Goal: Task Accomplishment & Management: Complete application form

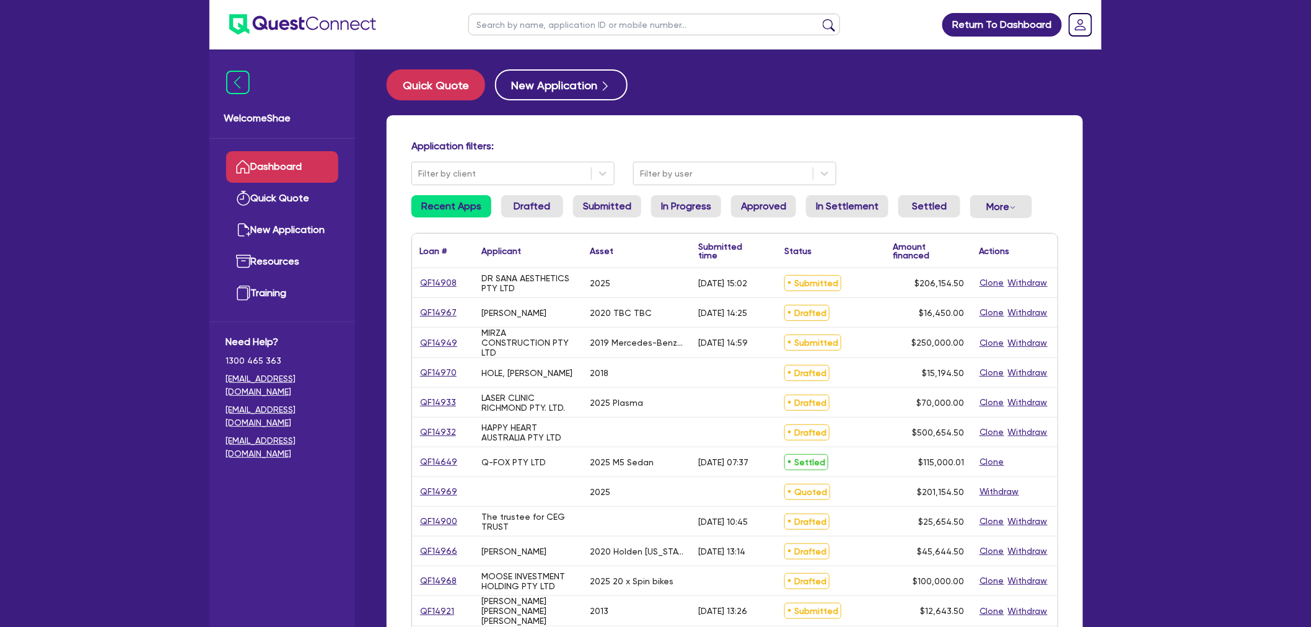
click at [537, 24] on input "text" at bounding box center [654, 25] width 372 height 22
type input "[PERSON_NAME]"
click at [819, 19] on button "submit" at bounding box center [829, 27] width 20 height 17
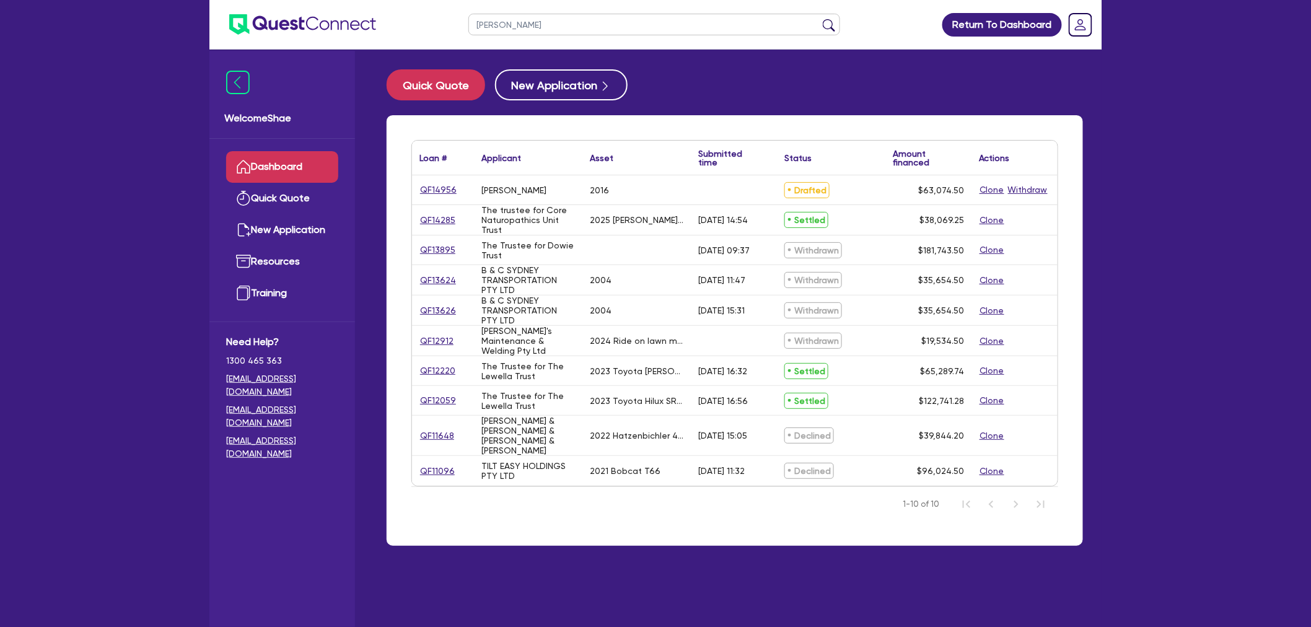
click at [439, 177] on div "QF14956" at bounding box center [443, 189] width 62 height 29
click at [439, 183] on link "QF14956" at bounding box center [438, 190] width 38 height 14
select select "CARS_AND_LIGHT_TRUCKS"
select select "PASSENGER_VEHICLES"
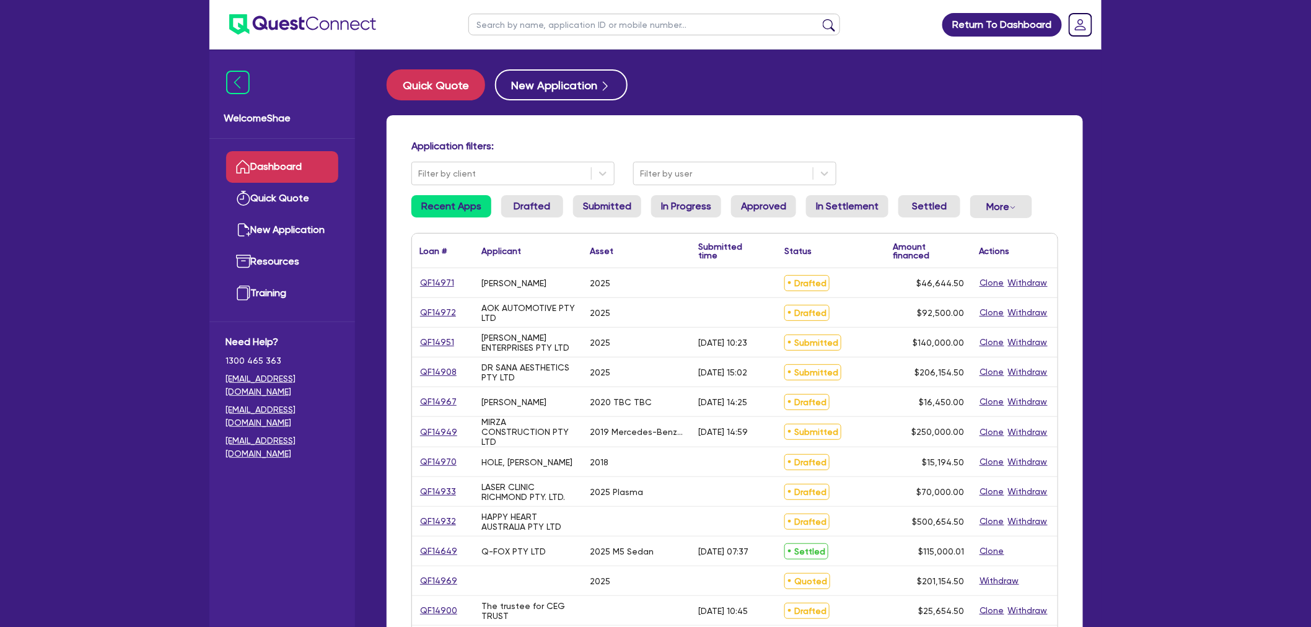
click at [484, 27] on input "text" at bounding box center [654, 25] width 372 height 22
type input "tri"
click at [819, 19] on button "submit" at bounding box center [829, 27] width 20 height 17
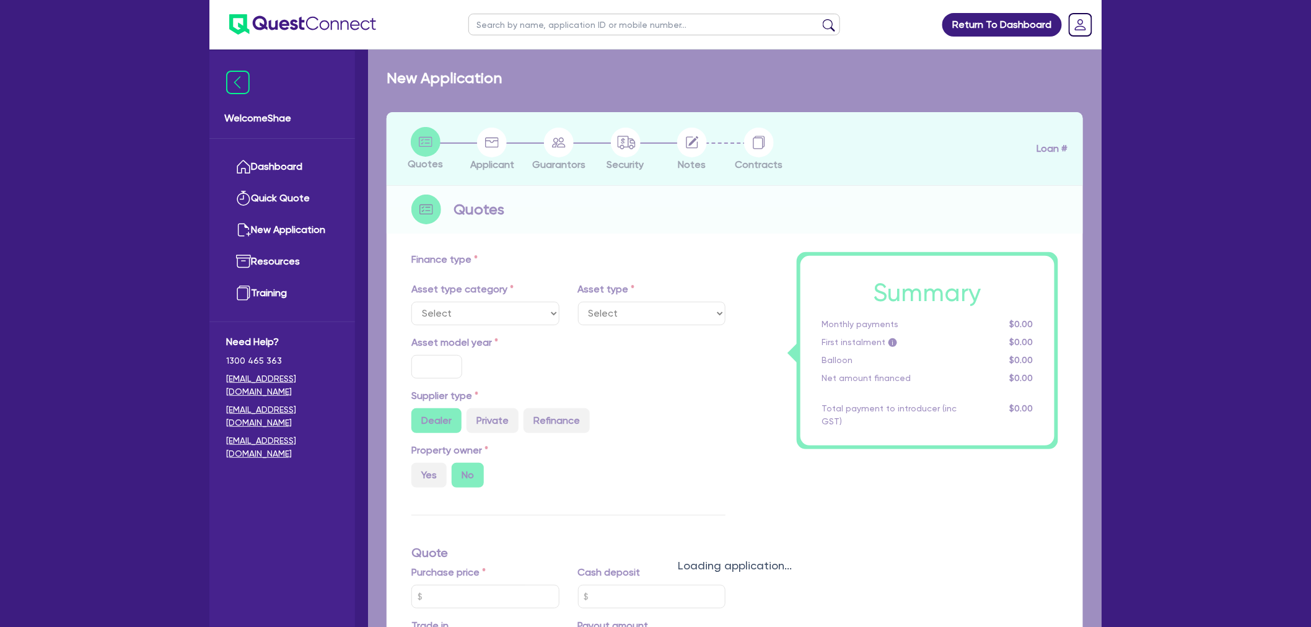
select select "CARS_AND_LIGHT_TRUCKS"
type input "2020"
radio input "true"
type input "35,000"
type input "20,000"
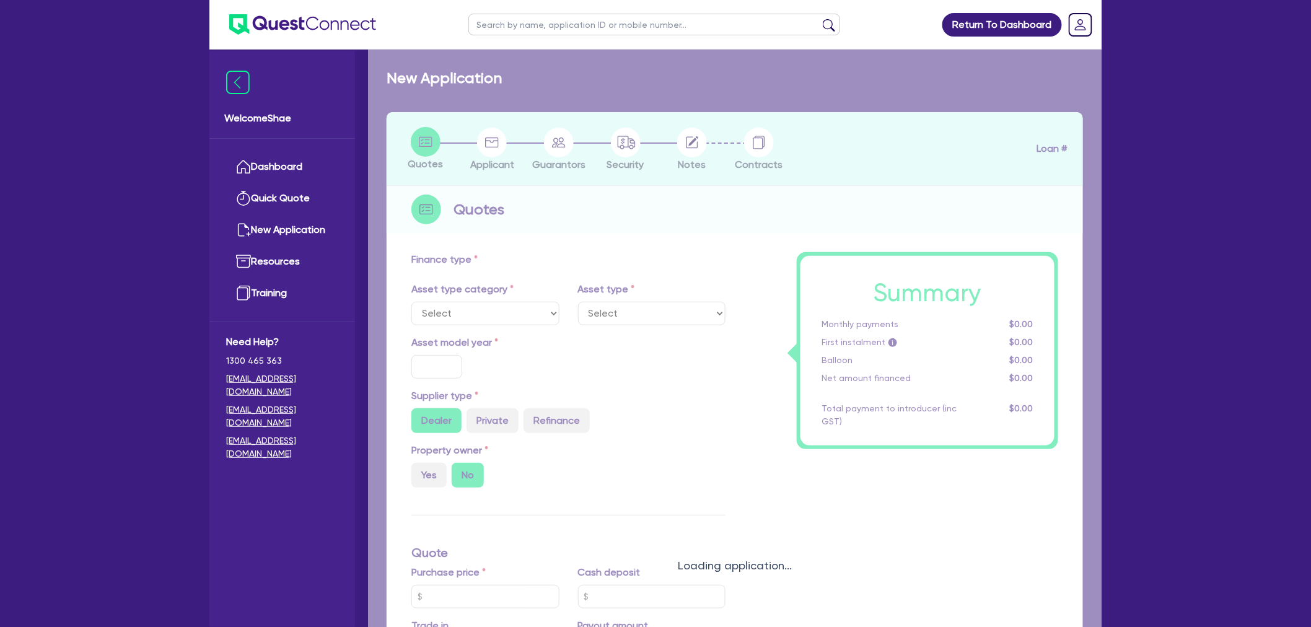
type input "4"
type input "658"
type input "6.49"
type input "318.18"
type input "1,000"
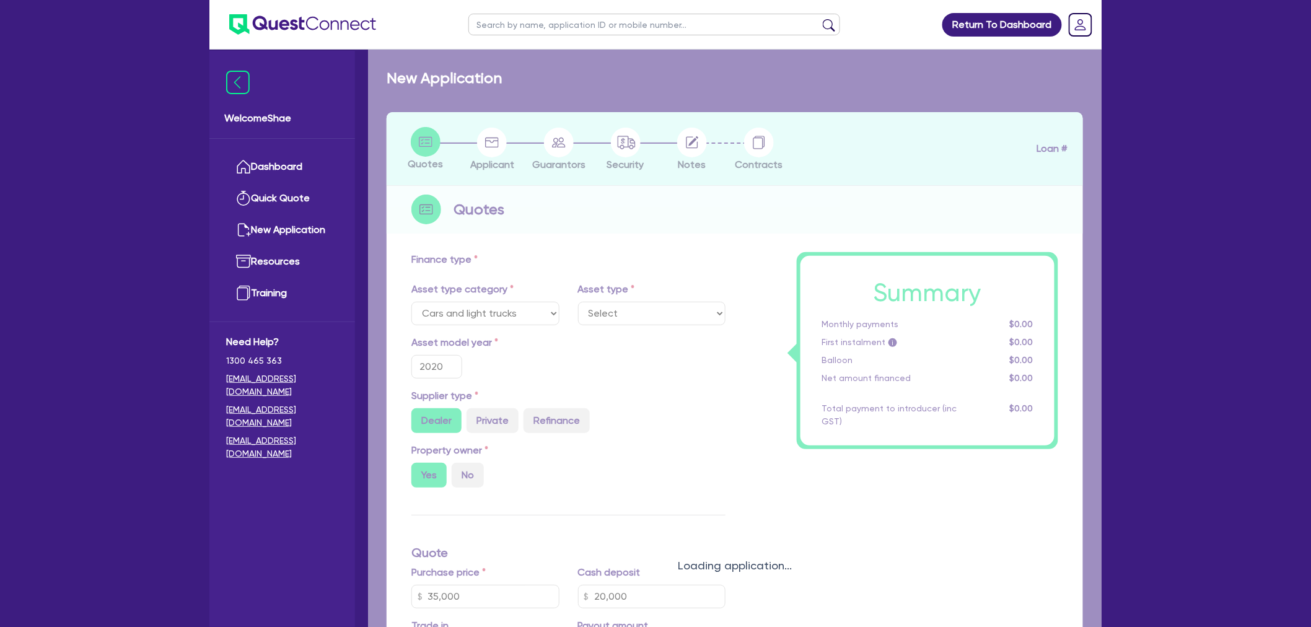
select select "PASSENGER_VEHICLES"
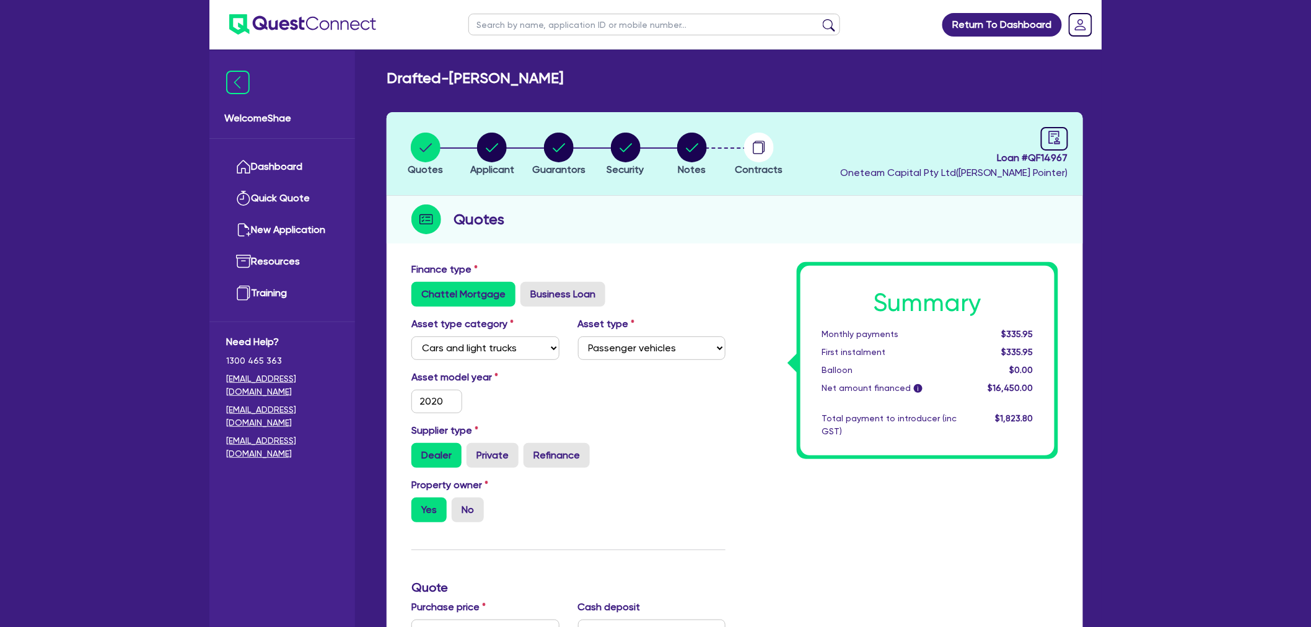
drag, startPoint x: 586, startPoint y: 151, endPoint x: 564, endPoint y: 158, distance: 23.5
click at [586, 151] on li "Guarantors" at bounding box center [558, 153] width 67 height 43
click at [561, 152] on circle "button" at bounding box center [559, 148] width 30 height 30
select select "MR"
select select "VIC"
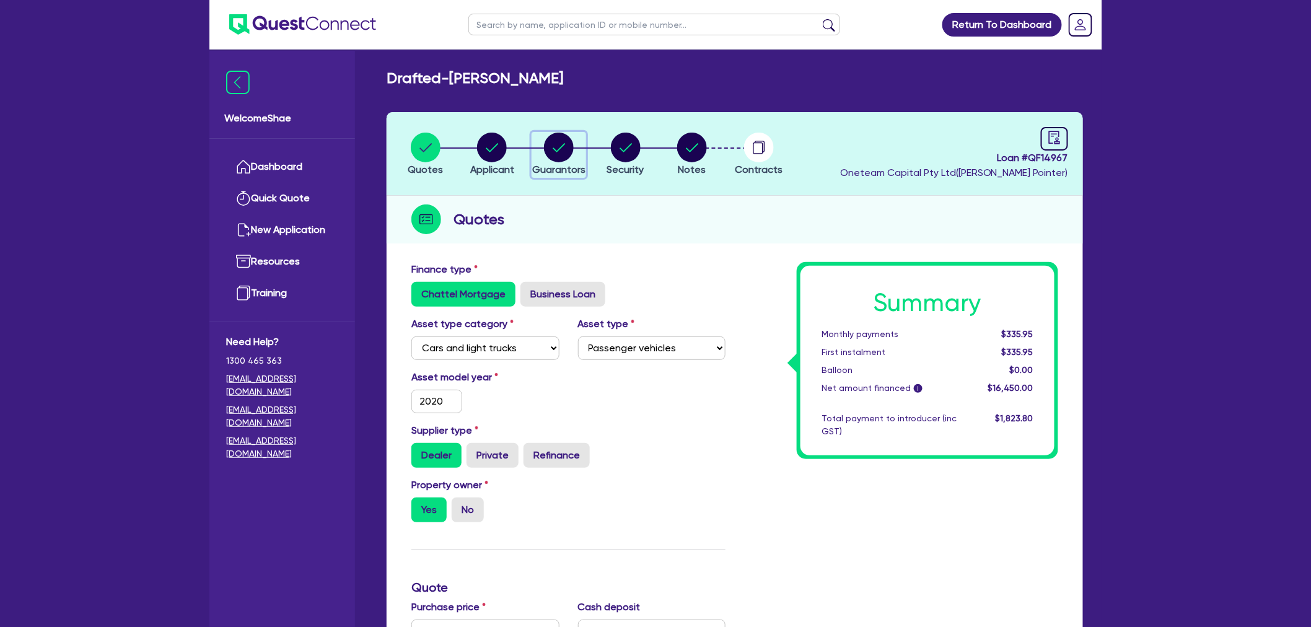
select select "MARRIED"
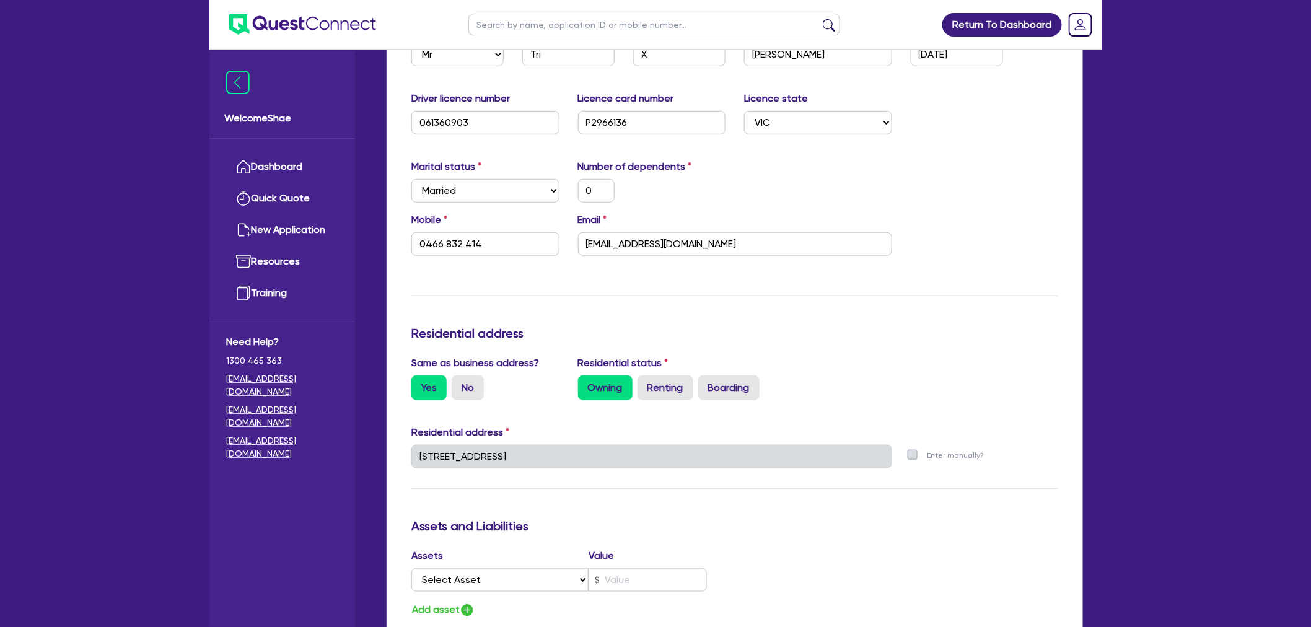
scroll to position [275, 0]
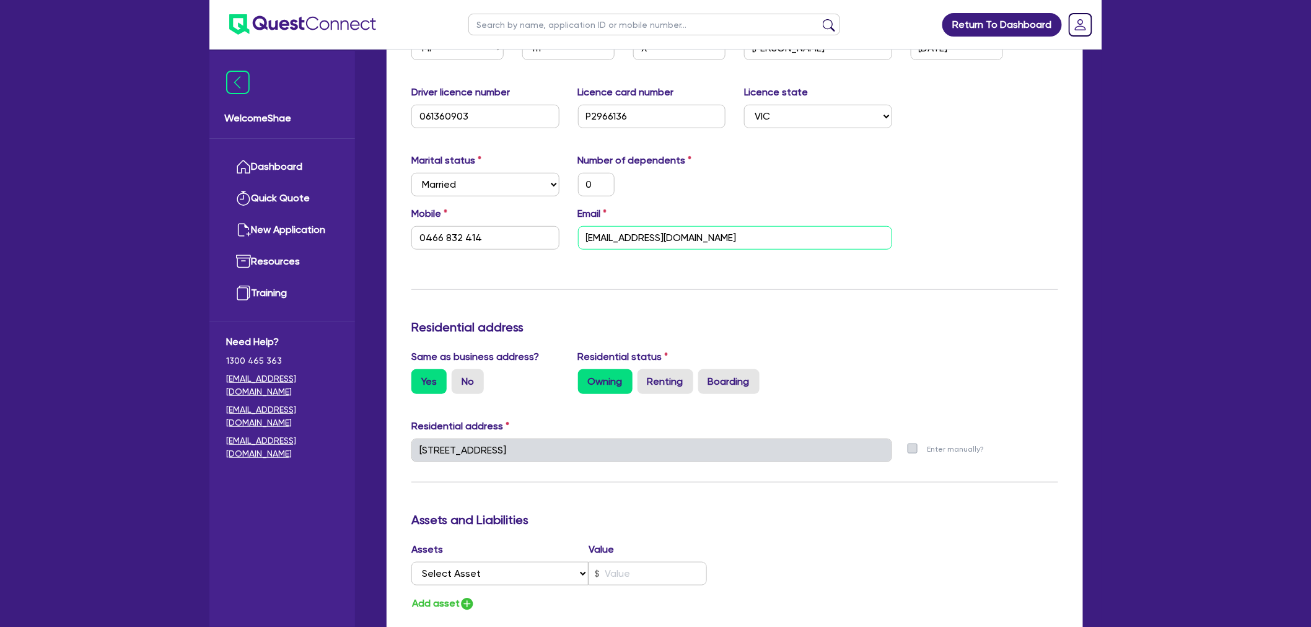
click at [644, 230] on input "adamnguyen6494@gmail.com" at bounding box center [735, 238] width 314 height 24
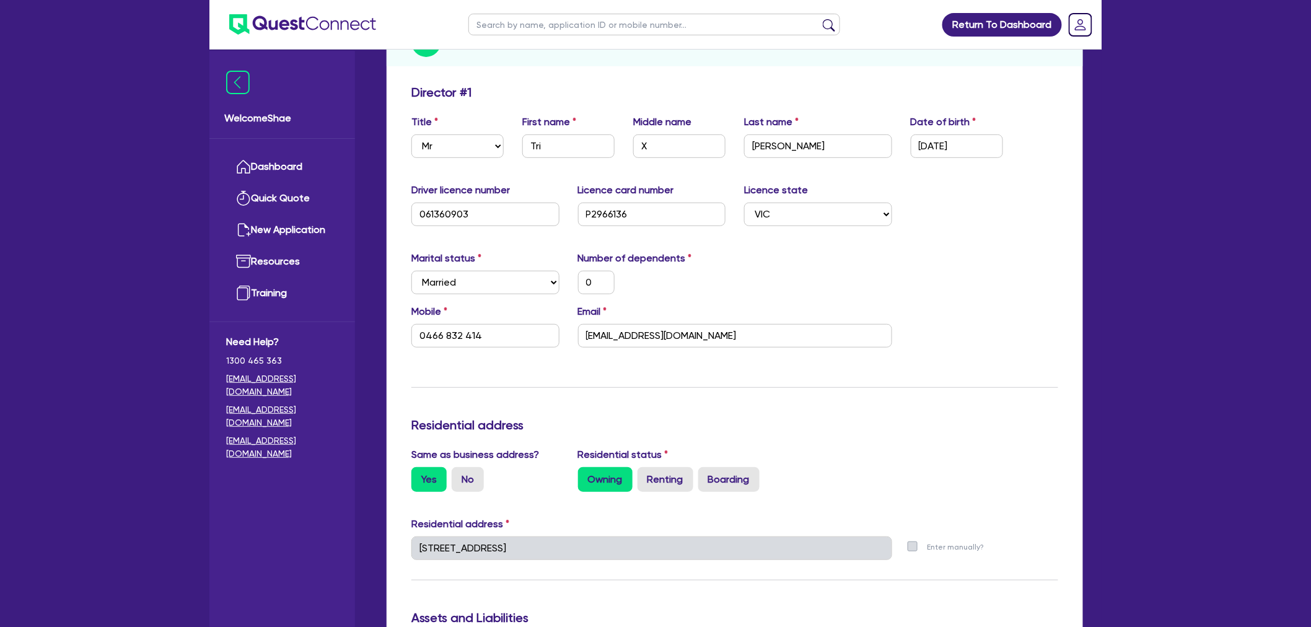
scroll to position [0, 0]
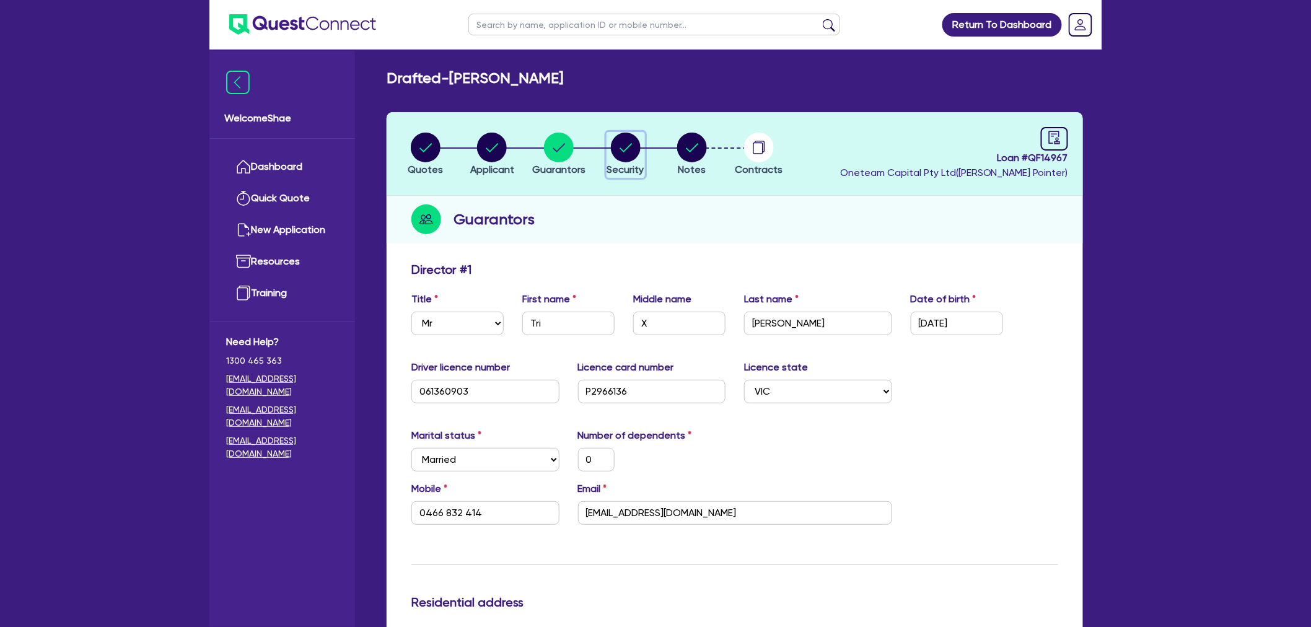
click at [613, 139] on circle "button" at bounding box center [626, 148] width 30 height 30
select select "CARS_AND_LIGHT_TRUCKS"
select select "PASSENGER_VEHICLES"
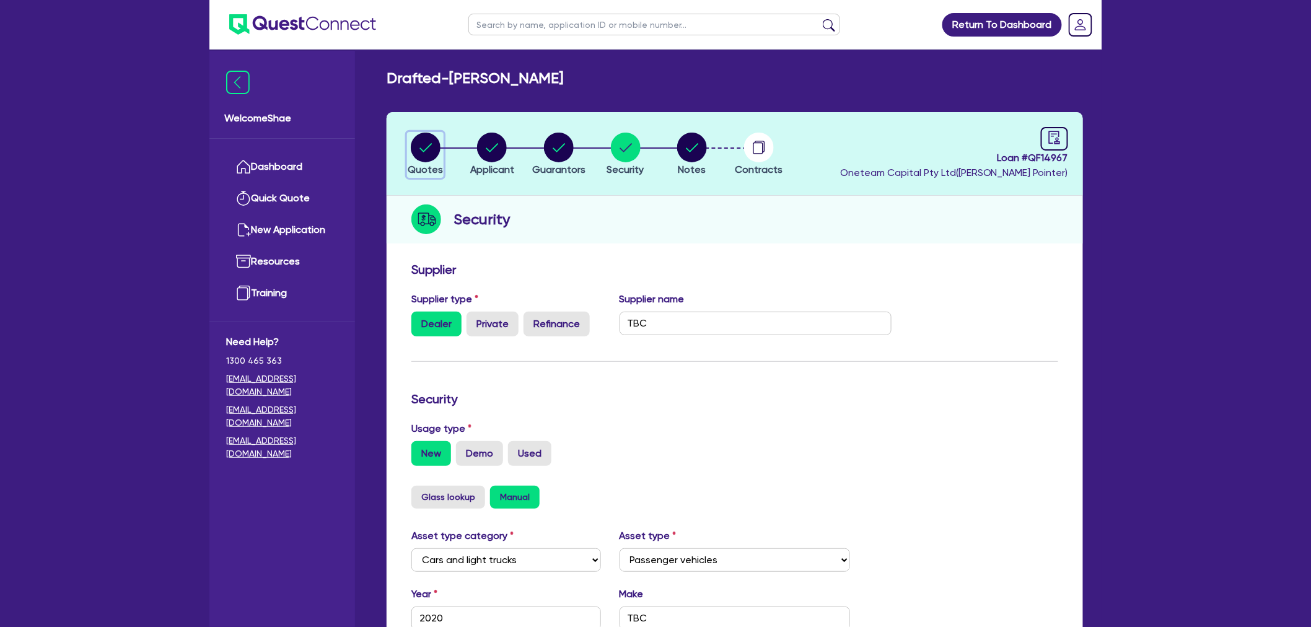
click at [432, 139] on circle "button" at bounding box center [426, 148] width 30 height 30
select select "CARS_AND_LIGHT_TRUCKS"
select select "PASSENGER_VEHICLES"
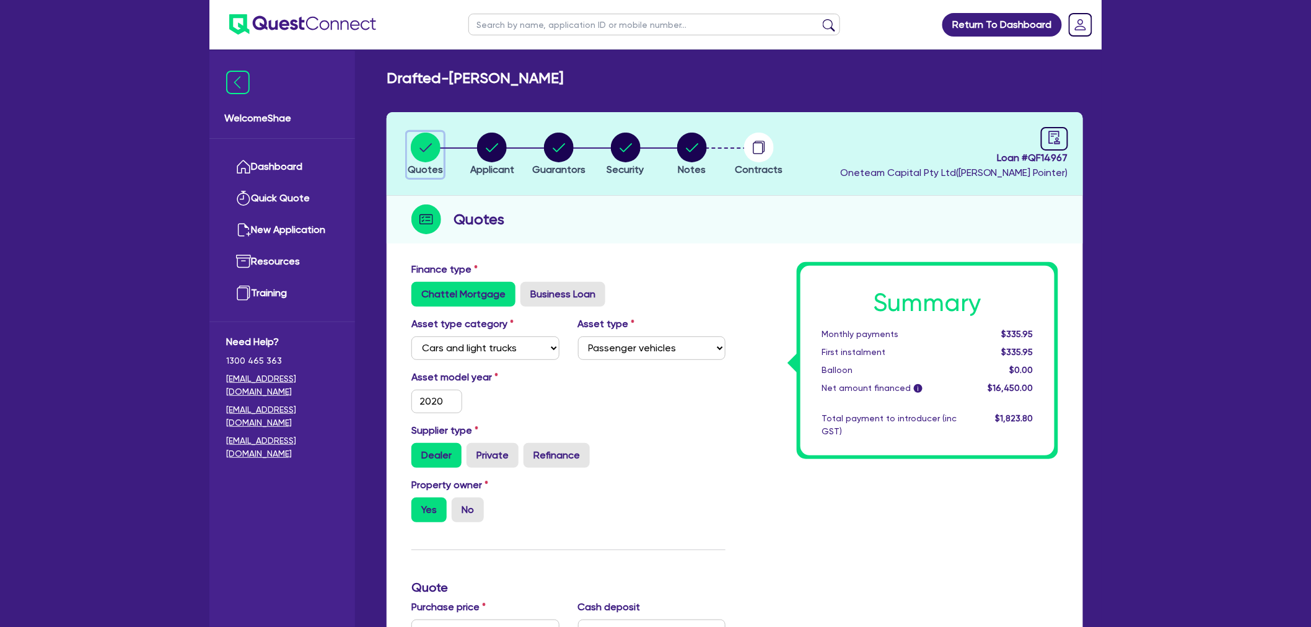
scroll to position [413, 0]
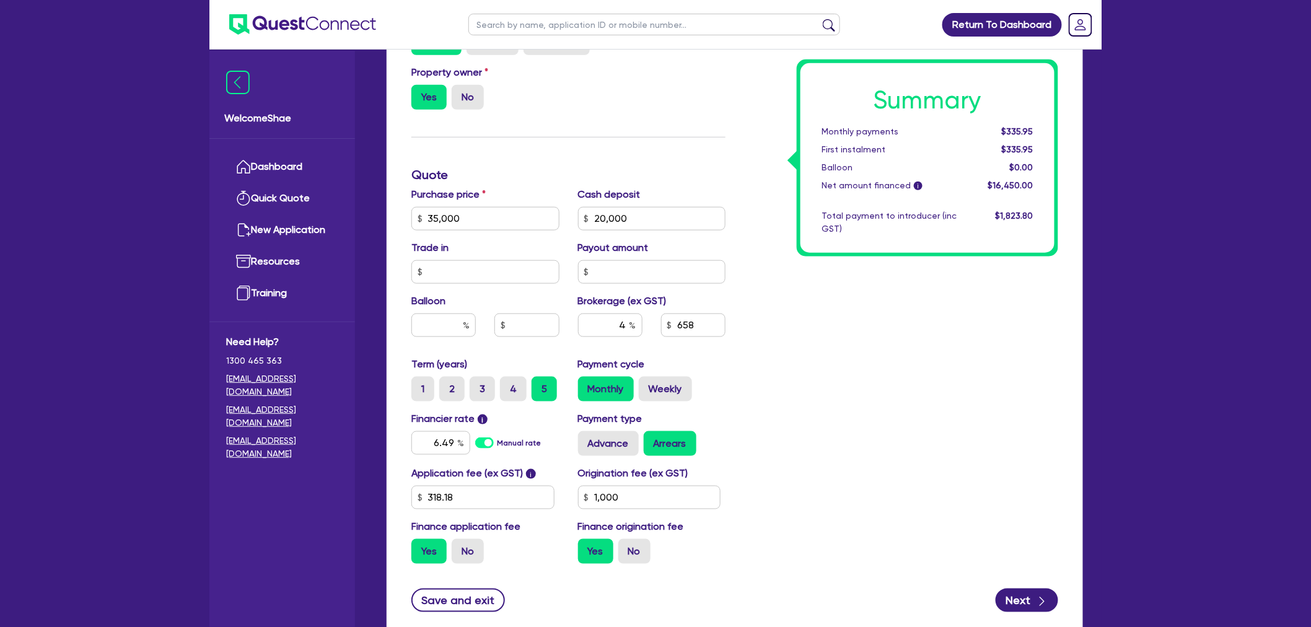
click at [1156, 320] on div "Return To Dashboard Edit Profile Logout Welcome Shae Dashboard Quick Quote New …" at bounding box center [655, 149] width 1311 height 1125
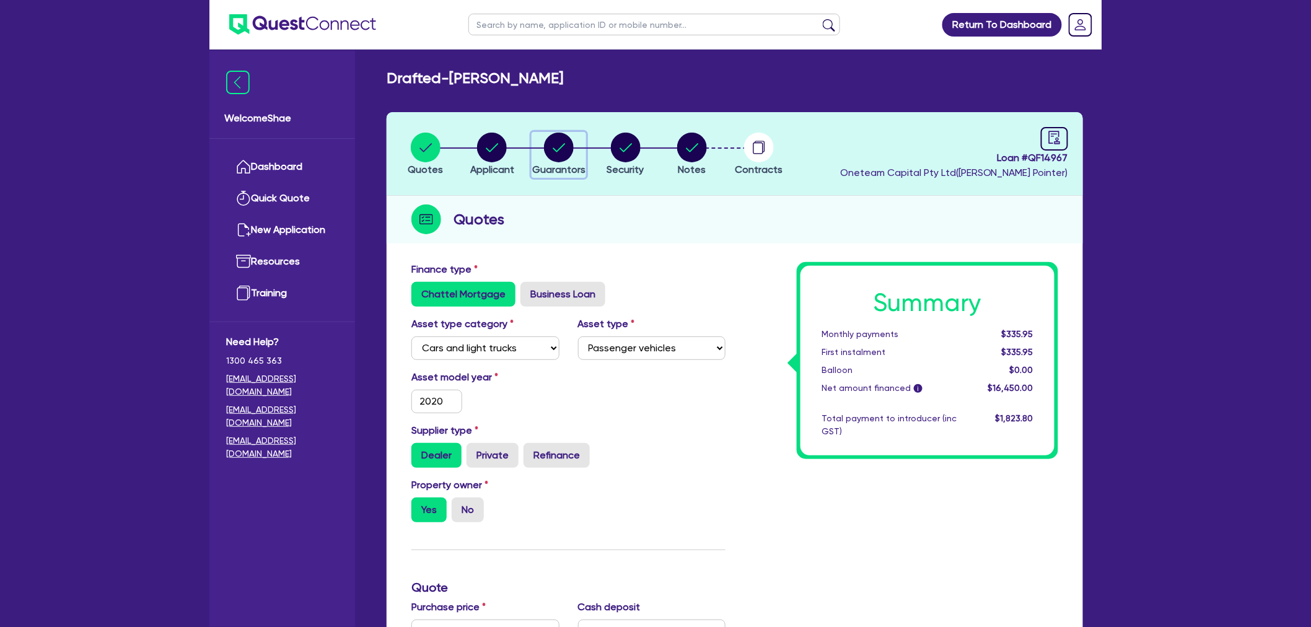
click at [570, 160] on icon "button" at bounding box center [559, 148] width 30 height 30
select select "MR"
select select "VIC"
select select "MARRIED"
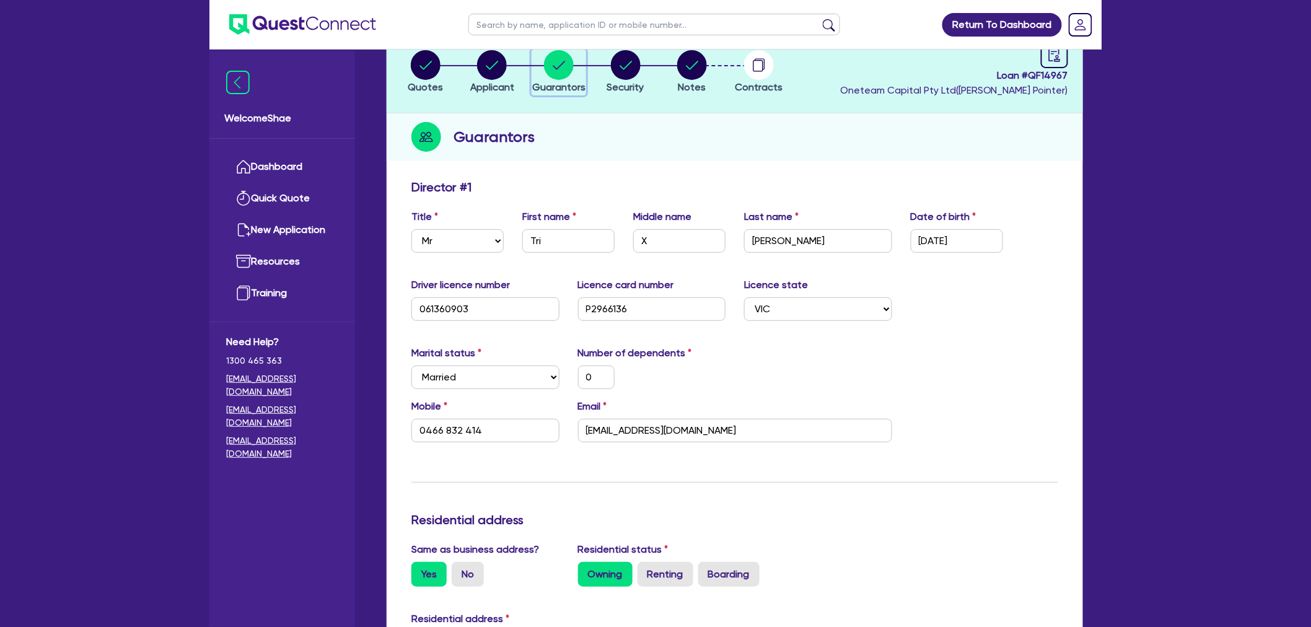
scroll to position [206, 0]
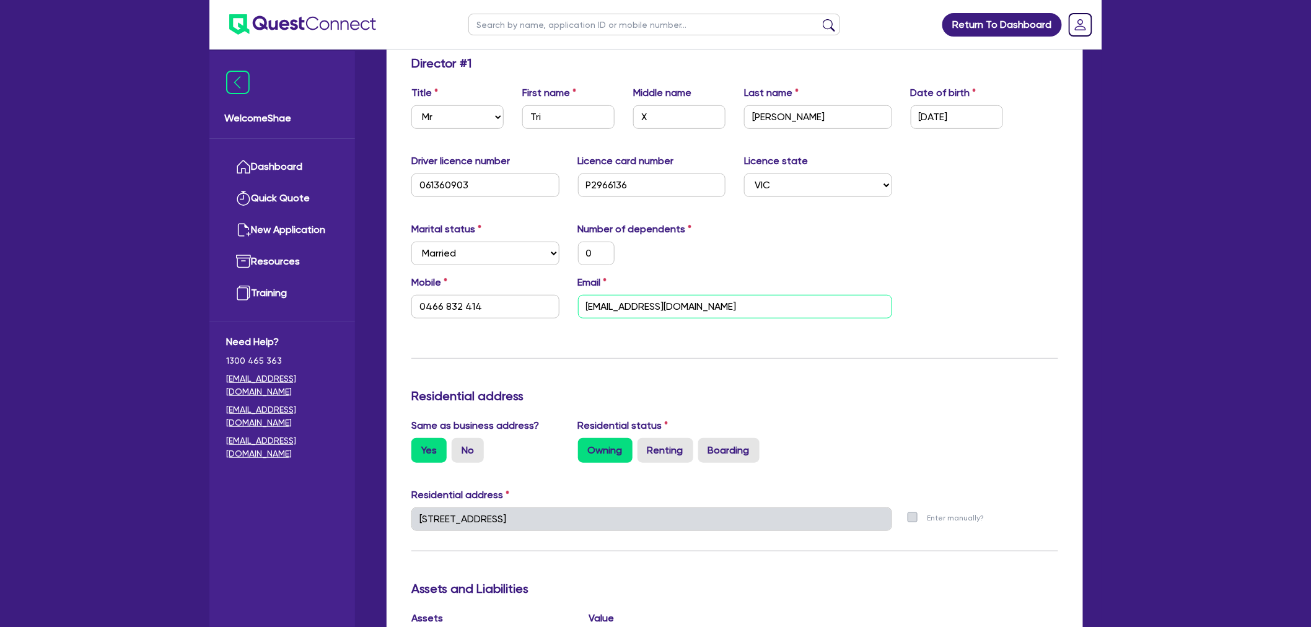
click at [654, 310] on input "adamnguyen6494@gmail.com" at bounding box center [735, 307] width 314 height 24
drag, startPoint x: 1092, startPoint y: 397, endPoint x: 1051, endPoint y: 401, distance: 40.5
click at [1092, 397] on div "Quotes Applicant Guarantors Security Notes Contracts Loan # QF14967 Oneteam Cap…" at bounding box center [734, 542] width 715 height 1273
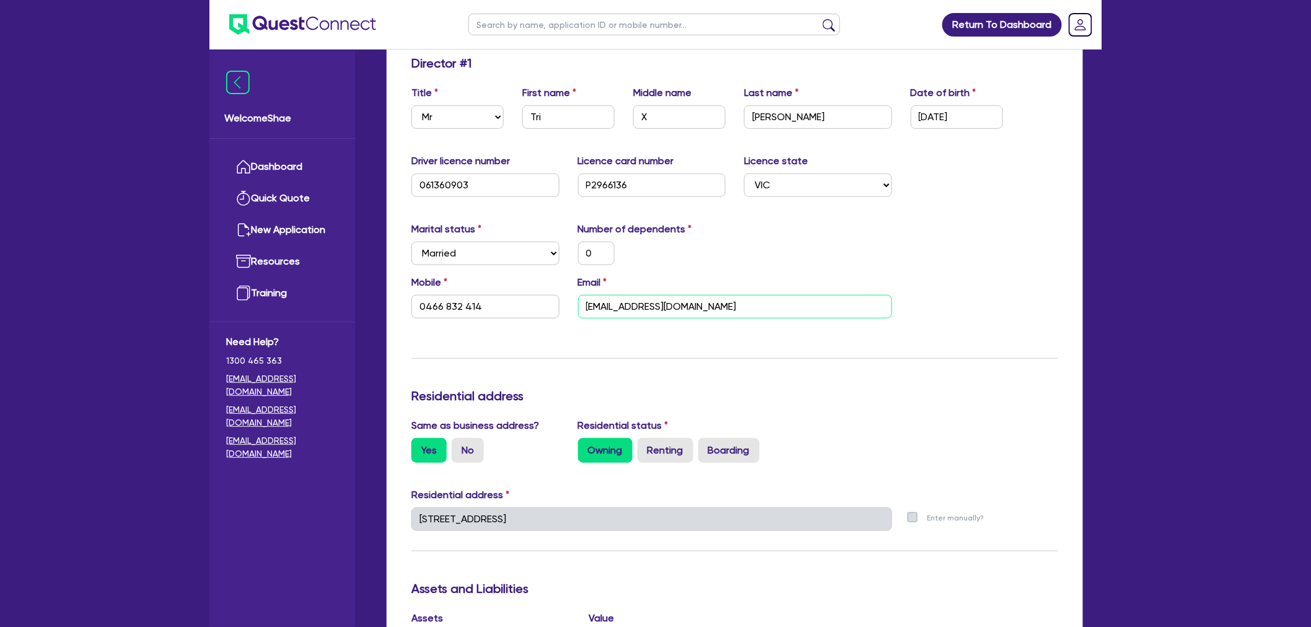
click at [673, 310] on input "adamnguyen6494@gmail.com" at bounding box center [735, 307] width 314 height 24
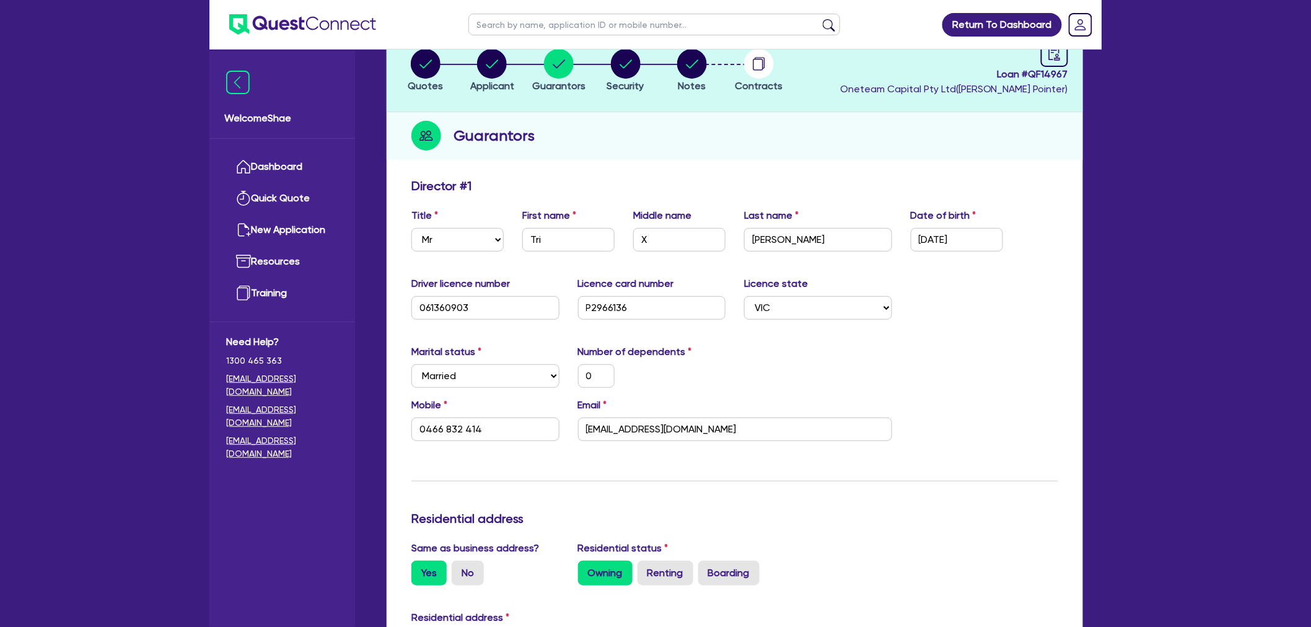
scroll to position [0, 0]
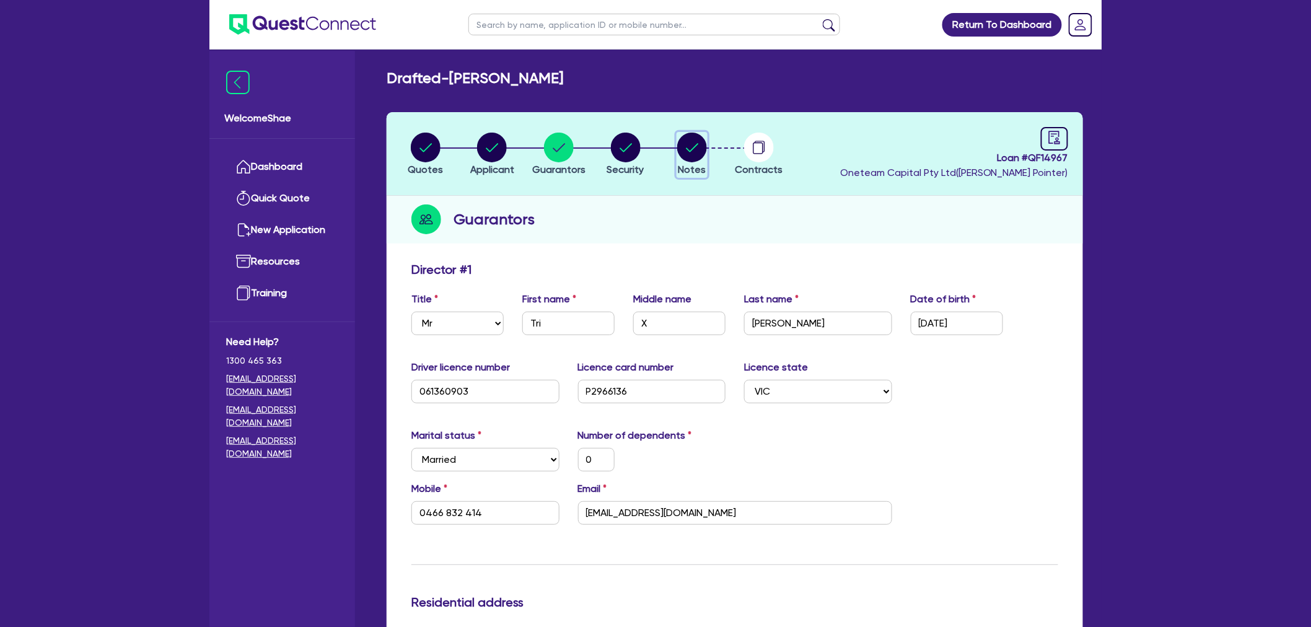
click at [696, 151] on circle "button" at bounding box center [692, 148] width 30 height 30
select select "Other"
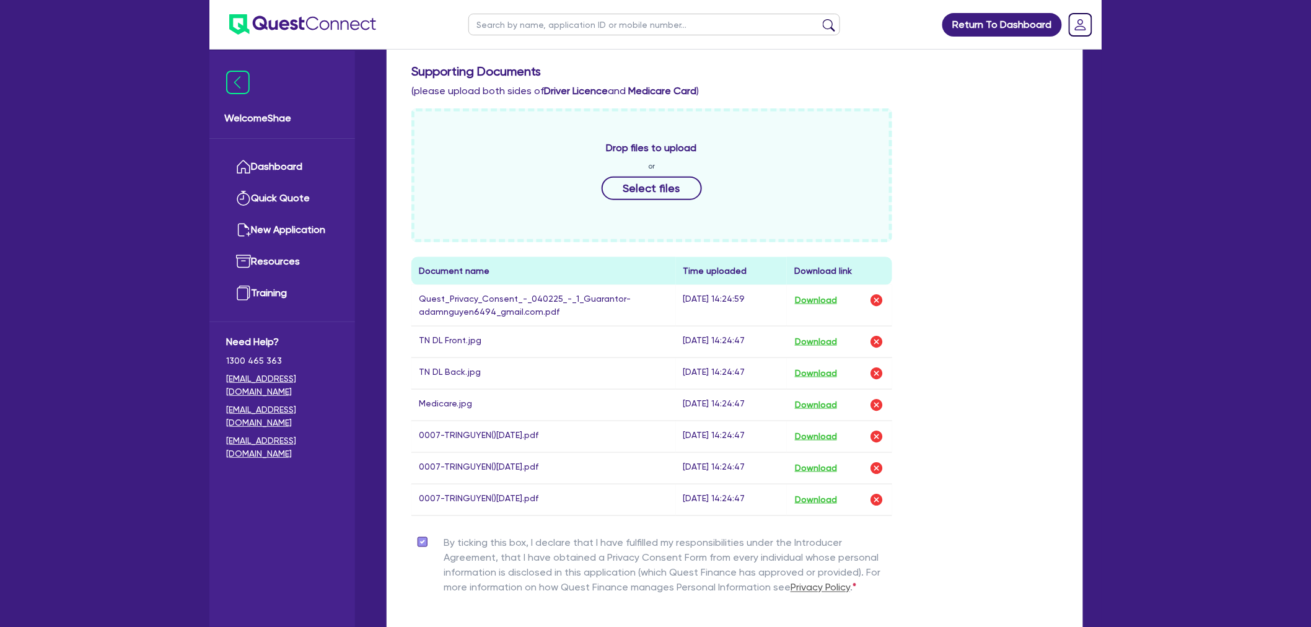
scroll to position [481, 0]
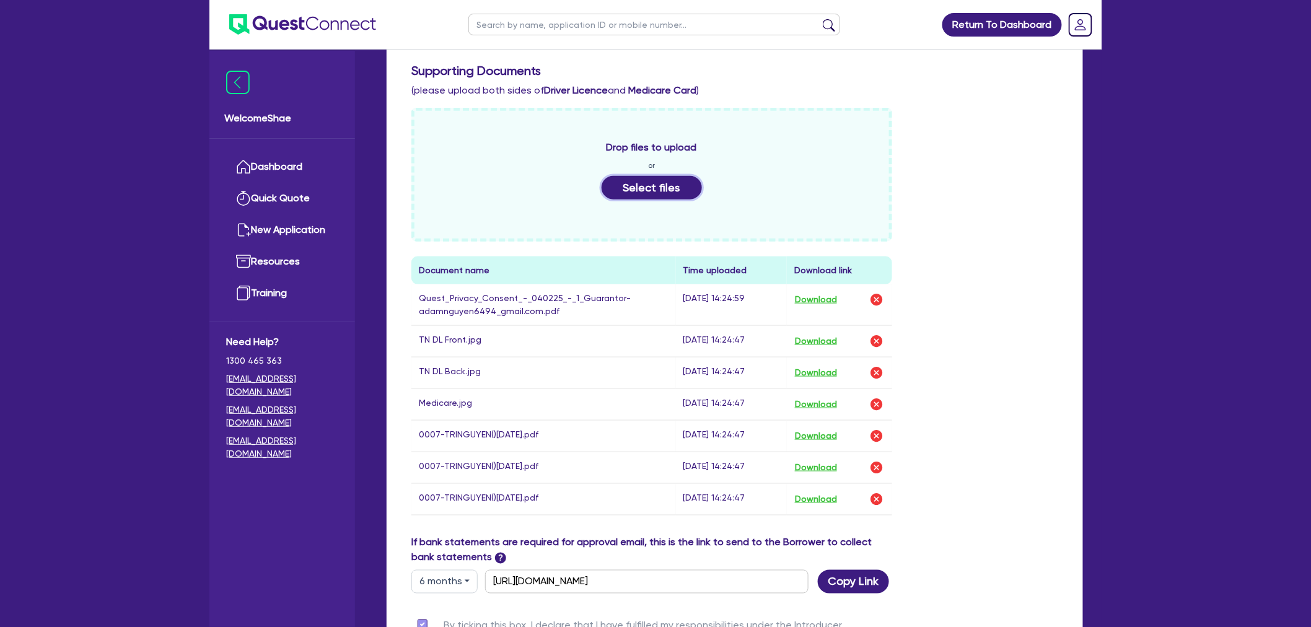
click at [640, 182] on button "Select files" at bounding box center [652, 188] width 100 height 24
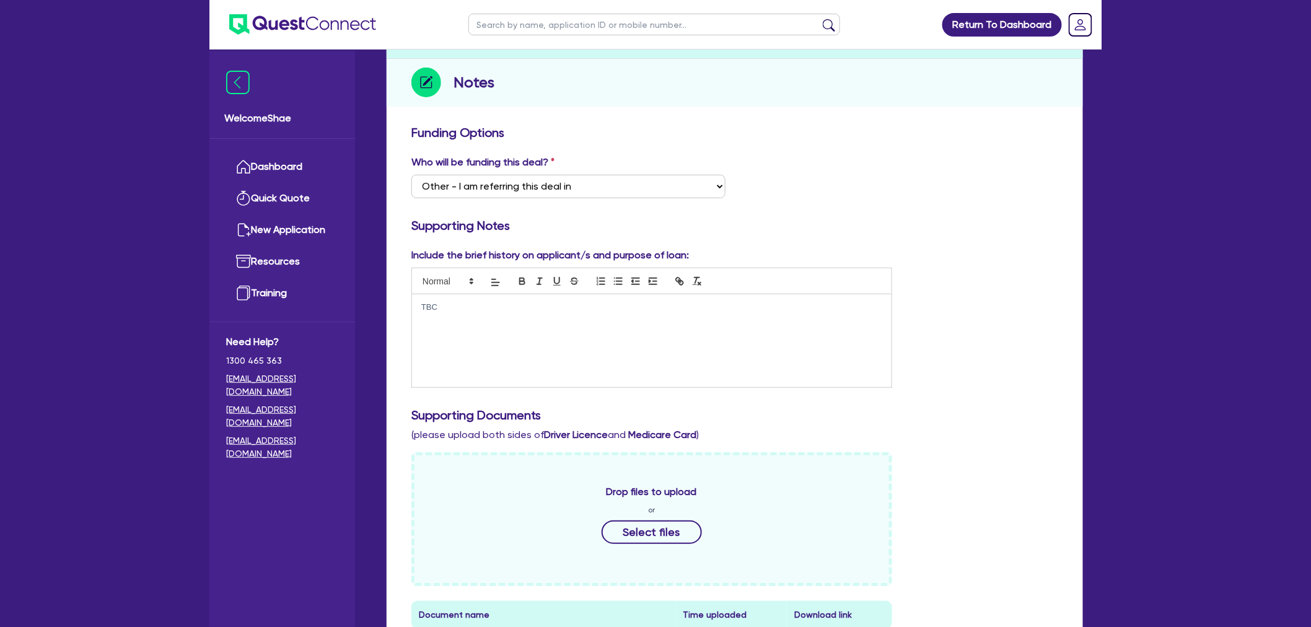
scroll to position [0, 0]
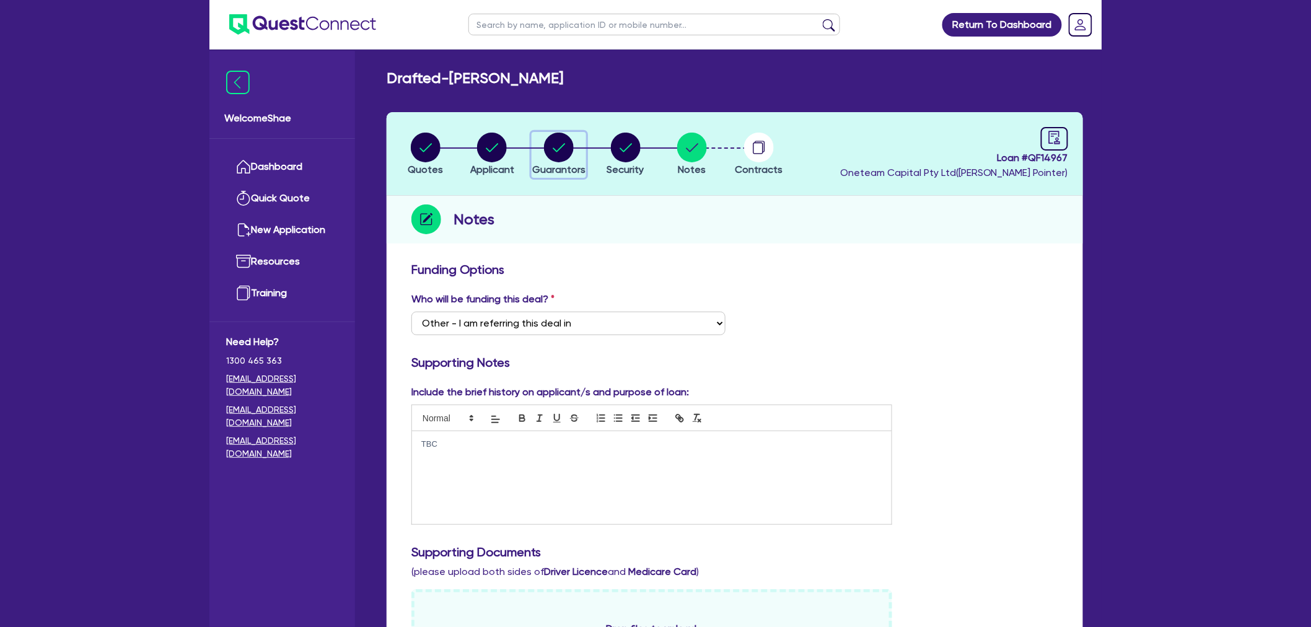
click at [544, 144] on icon "button" at bounding box center [559, 148] width 30 height 30
select select "MR"
select select "VIC"
select select "MARRIED"
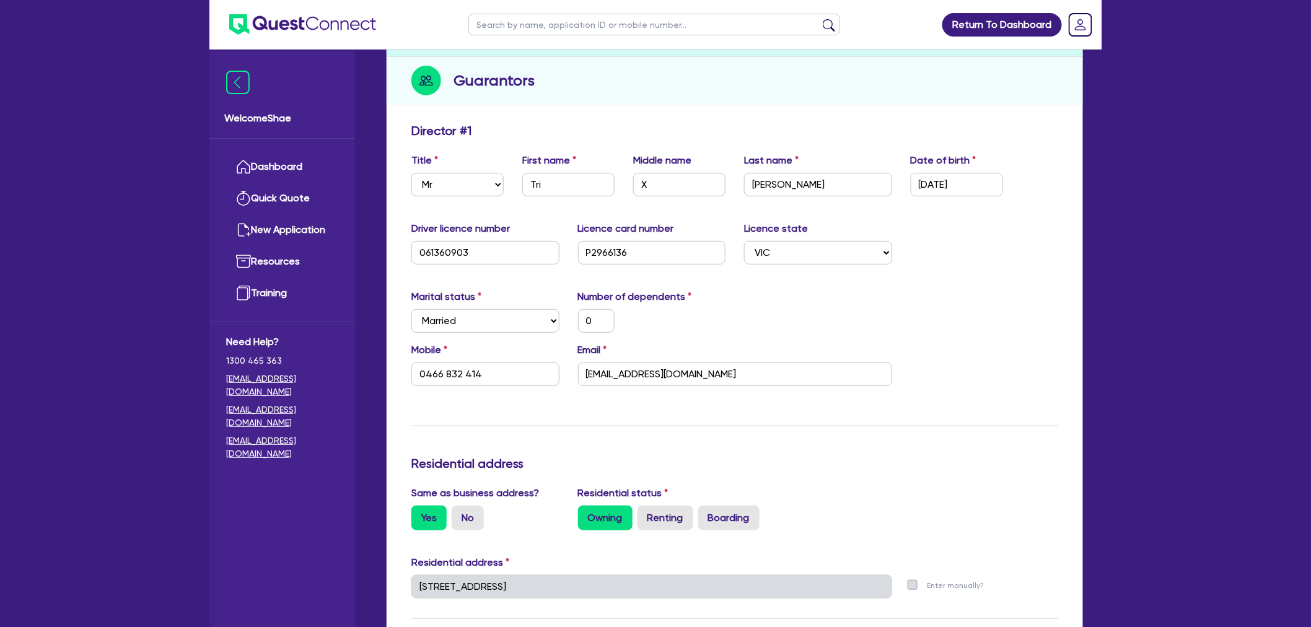
scroll to position [275, 0]
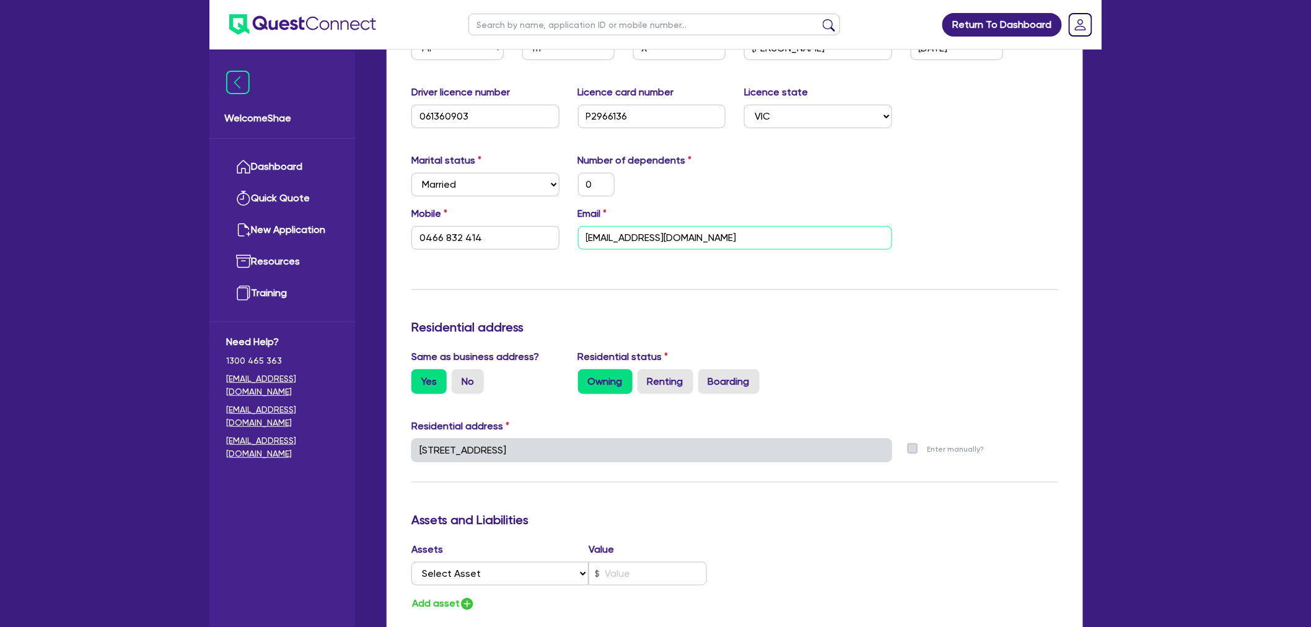
drag, startPoint x: 724, startPoint y: 235, endPoint x: 516, endPoint y: 230, distance: 207.6
click at [516, 230] on div "Mobile 0466 832 414 Email adamnguyen6494@gmail.com" at bounding box center [734, 232] width 665 height 53
